Goal: Participate in discussion

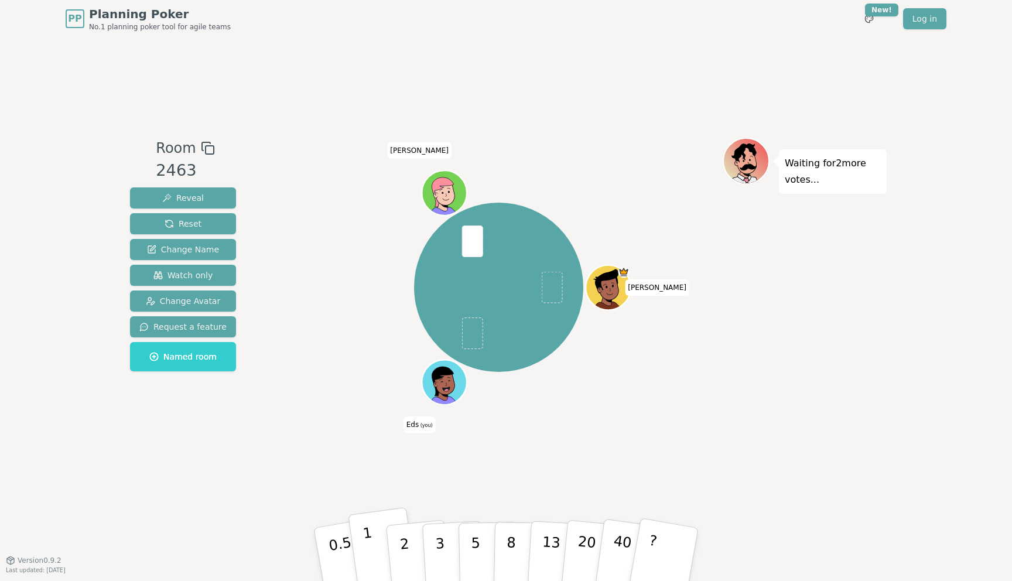
click at [368, 539] on p "1" at bounding box center [371, 556] width 18 height 64
click at [371, 539] on button "1" at bounding box center [383, 554] width 70 height 95
click at [406, 543] on p "2" at bounding box center [405, 556] width 15 height 64
click at [376, 550] on button "1" at bounding box center [383, 554] width 70 height 95
click at [369, 538] on p "1" at bounding box center [371, 556] width 18 height 64
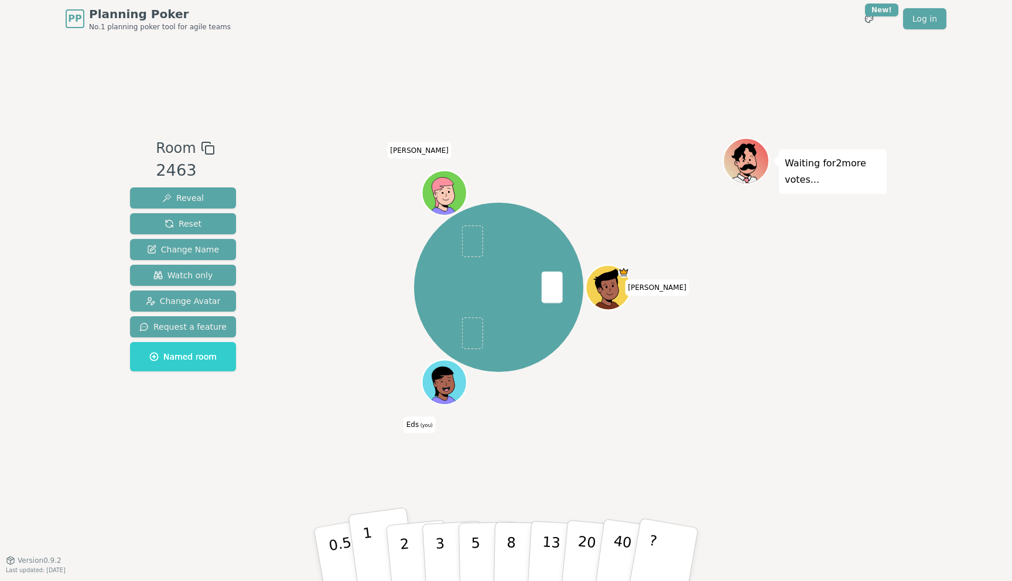
click at [378, 536] on button "1" at bounding box center [383, 554] width 70 height 95
click at [366, 543] on p "1" at bounding box center [371, 556] width 18 height 64
click at [373, 549] on button "1" at bounding box center [383, 554] width 70 height 95
click at [408, 531] on button "2" at bounding box center [418, 554] width 67 height 93
click at [328, 421] on div "[PERSON_NAME] (you) [PERSON_NAME]" at bounding box center [499, 299] width 448 height 322
